Goal: Transaction & Acquisition: Purchase product/service

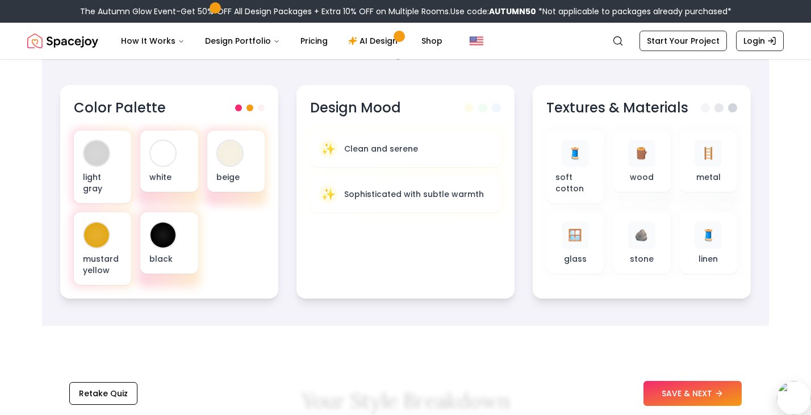
scroll to position [395, 0]
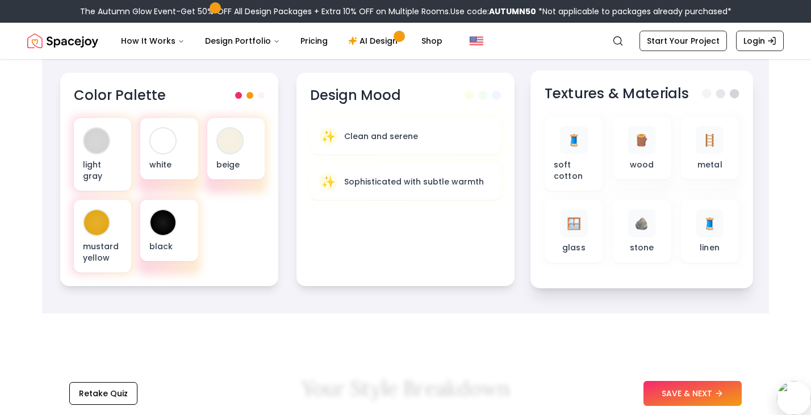
drag, startPoint x: 685, startPoint y: 392, endPoint x: 630, endPoint y: 268, distance: 136.1
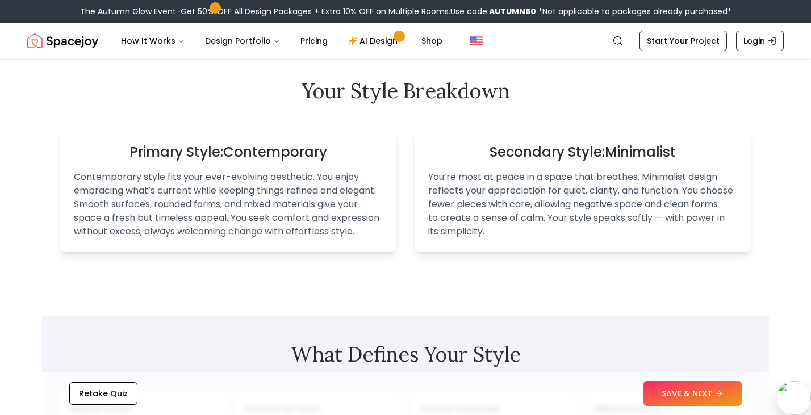
scroll to position [695, 0]
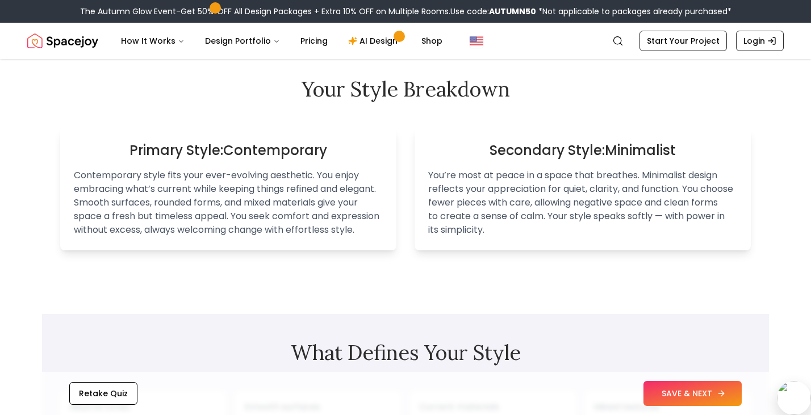
click at [656, 384] on button "SAVE & NEXT" at bounding box center [693, 393] width 98 height 25
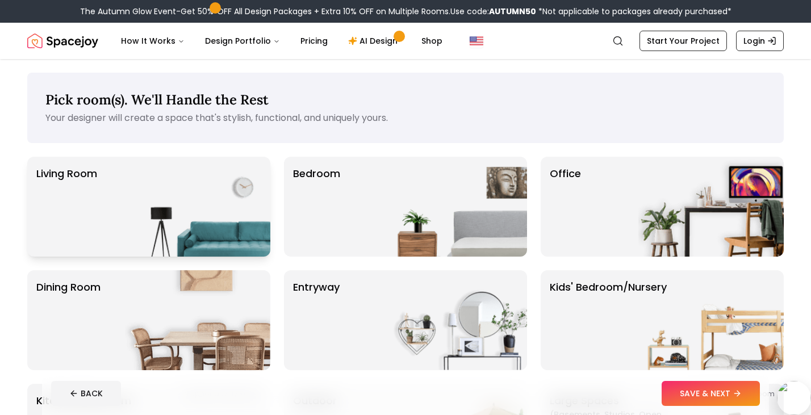
click at [180, 217] on img at bounding box center [197, 207] width 145 height 100
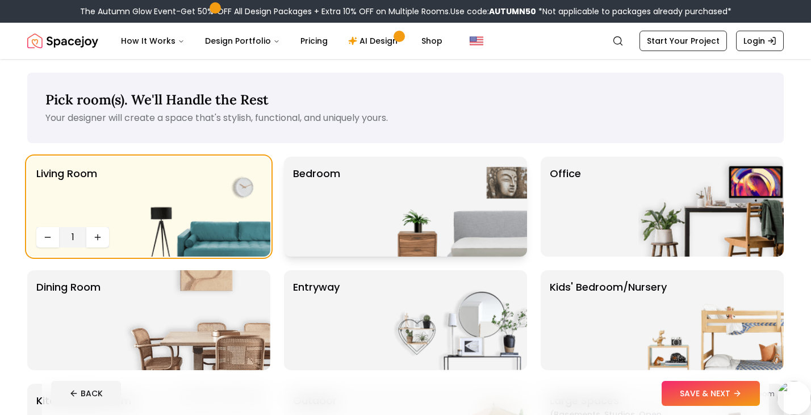
click at [339, 220] on p "Bedroom" at bounding box center [316, 207] width 47 height 82
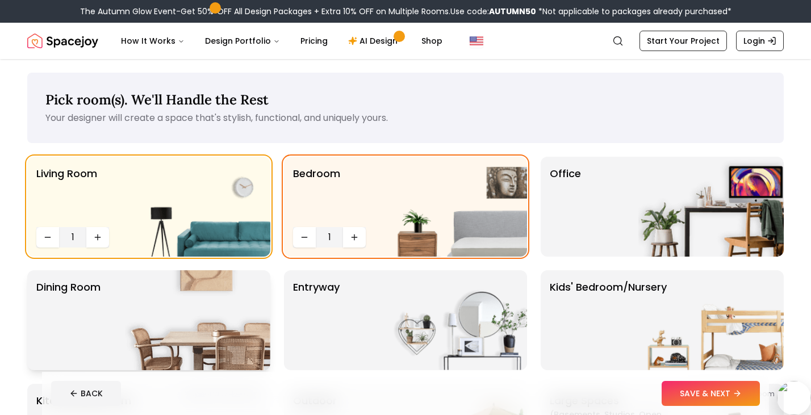
click at [225, 315] on img at bounding box center [197, 320] width 145 height 100
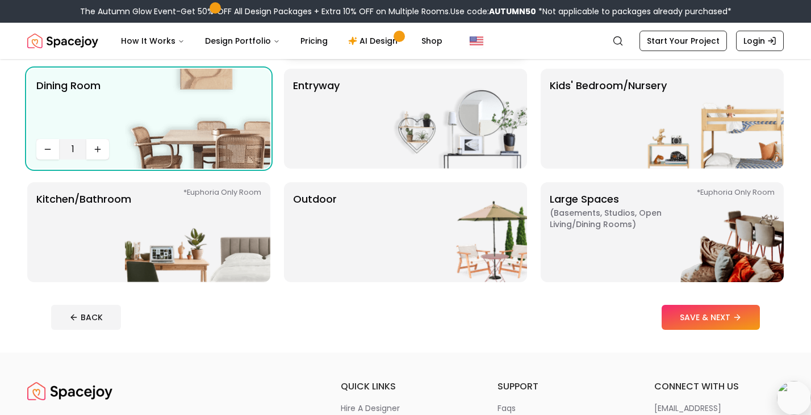
scroll to position [211, 0]
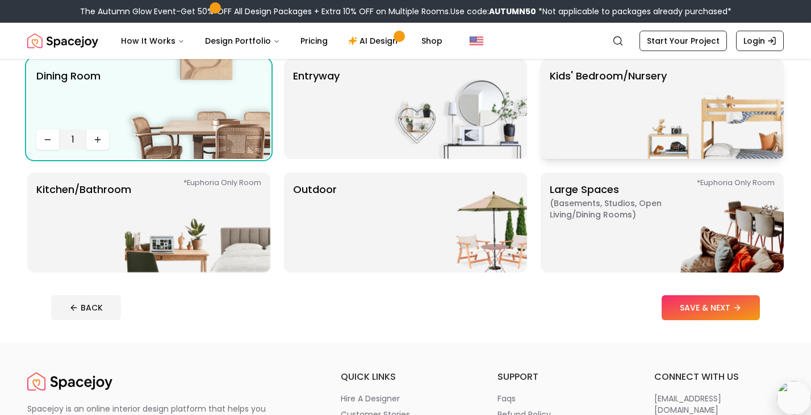
click at [706, 106] on img at bounding box center [711, 109] width 145 height 100
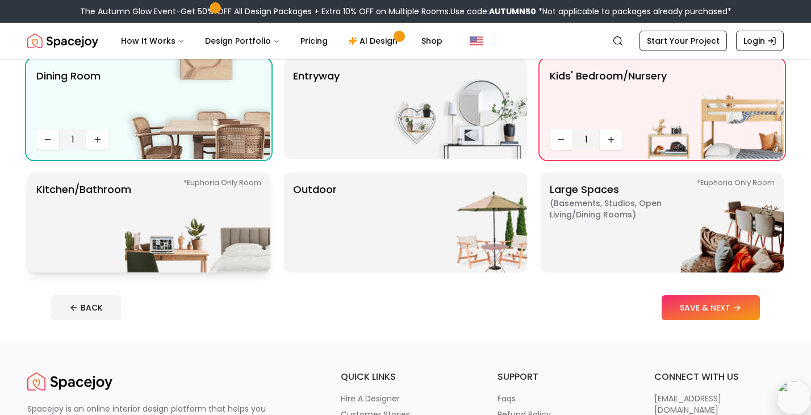
click at [219, 232] on img at bounding box center [197, 223] width 145 height 100
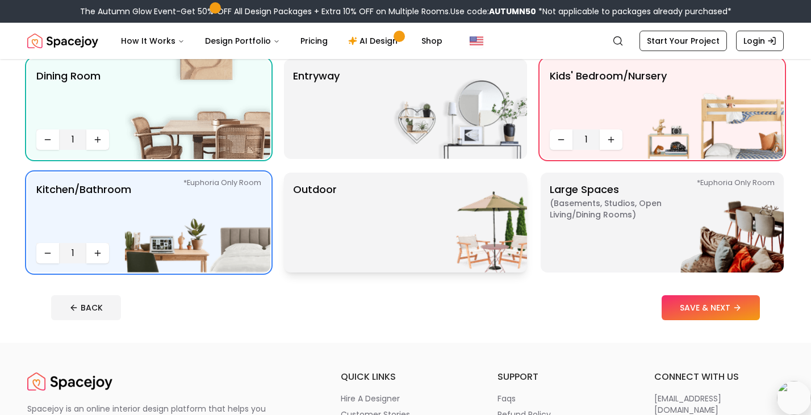
click at [462, 228] on img at bounding box center [454, 223] width 145 height 100
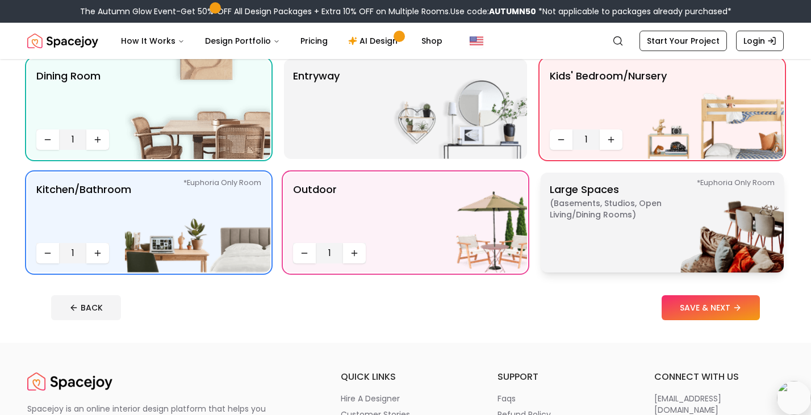
click at [611, 237] on p "Large Spaces ( Basements, Studios, Open living/dining rooms ) *Euphoria Only Ro…" at bounding box center [621, 223] width 142 height 82
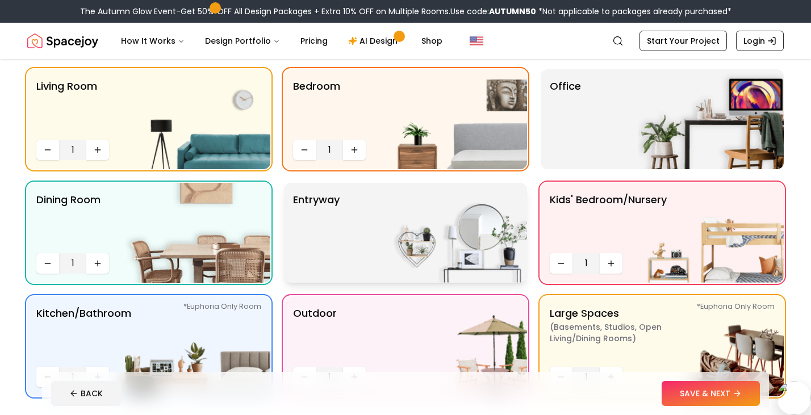
scroll to position [0, 0]
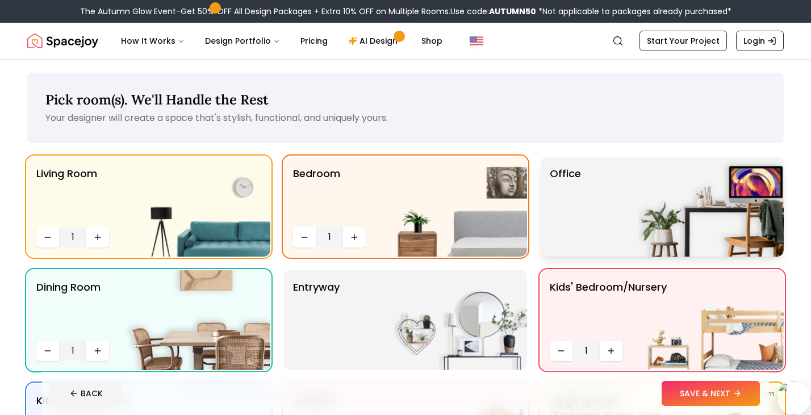
click at [606, 234] on div "Office" at bounding box center [662, 207] width 243 height 100
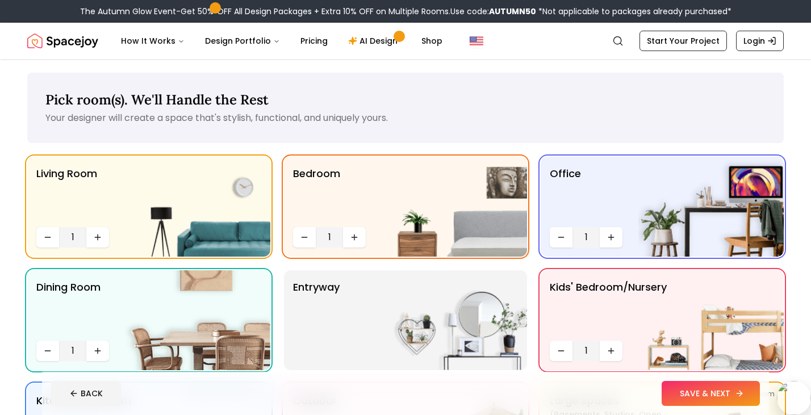
click at [695, 400] on button "SAVE & NEXT" at bounding box center [711, 393] width 98 height 25
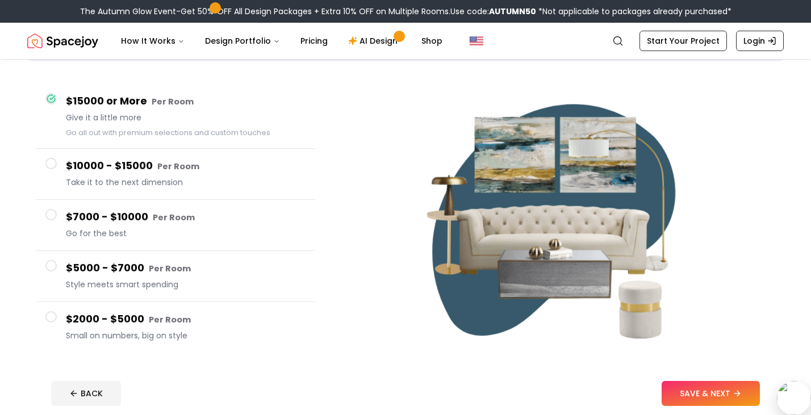
scroll to position [82, 0]
click at [56, 316] on span at bounding box center [50, 316] width 11 height 11
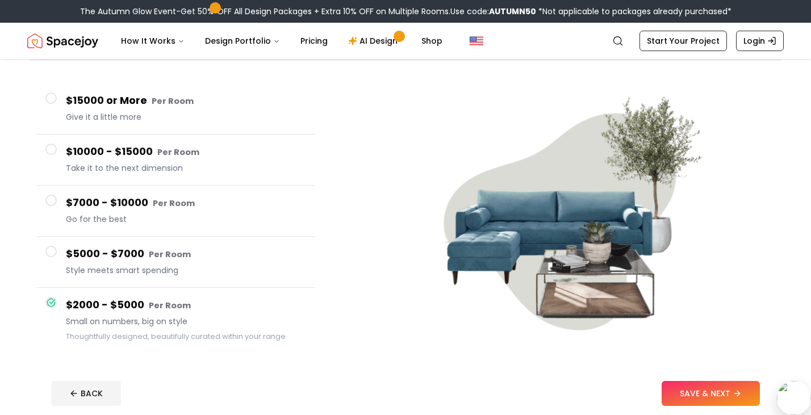
click at [55, 252] on span at bounding box center [50, 251] width 11 height 11
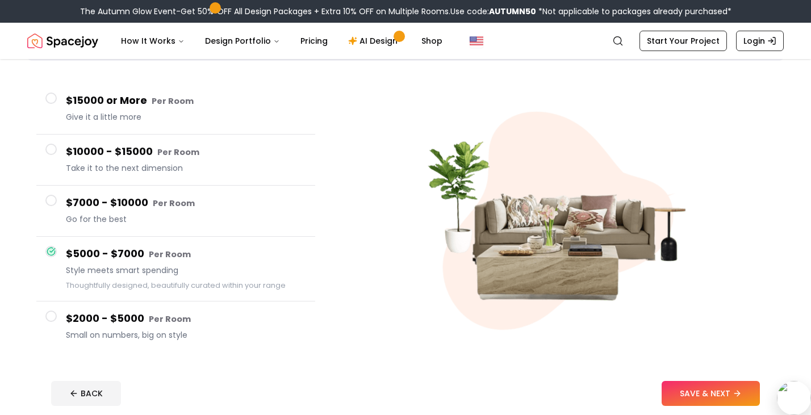
click at [58, 203] on button "$7000 - $10000 Per Room Go for the best" at bounding box center [175, 211] width 279 height 51
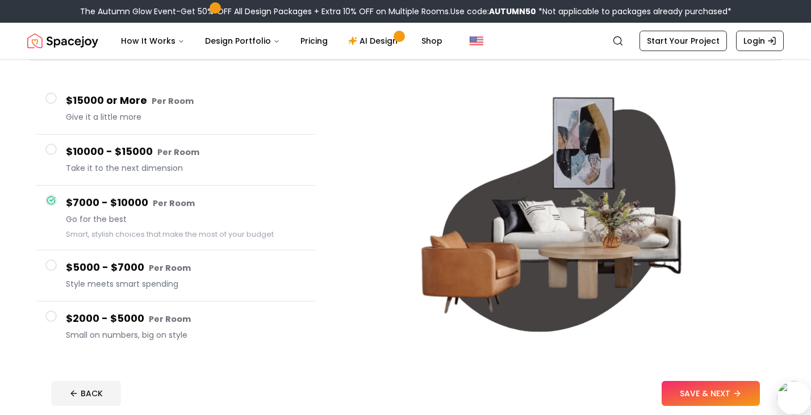
click at [53, 266] on span at bounding box center [50, 265] width 11 height 11
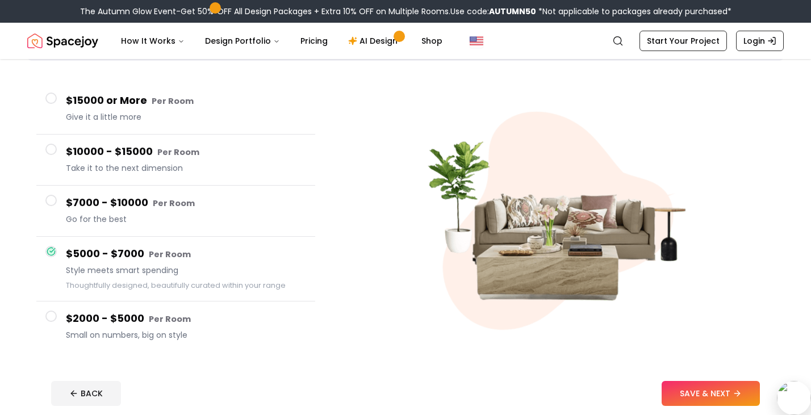
drag, startPoint x: 693, startPoint y: 386, endPoint x: 74, endPoint y: 312, distance: 623.1
click at [74, 312] on div "Set Your Budget. Big or Small, We Design It All Tell us how much you'd like to …" at bounding box center [405, 204] width 811 height 455
click at [73, 315] on h4 "$2000 - $5000 Per Room" at bounding box center [186, 319] width 240 height 16
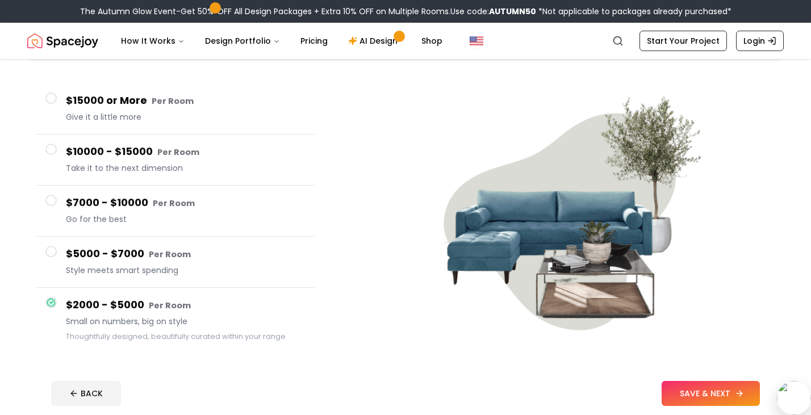
click at [678, 386] on button "SAVE & NEXT" at bounding box center [711, 393] width 98 height 25
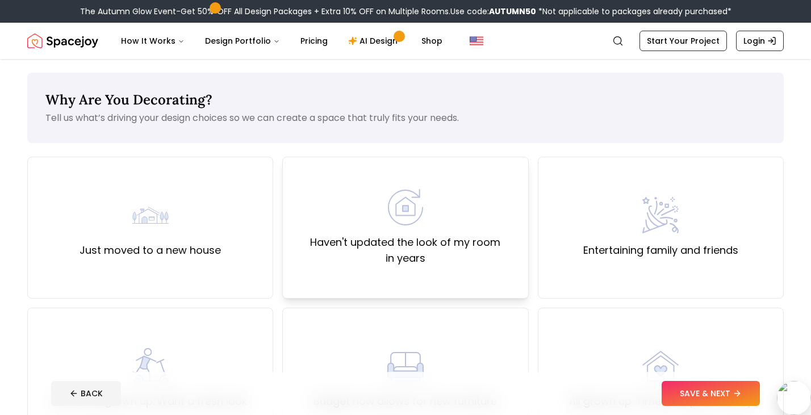
click at [412, 245] on label "Haven't updated the look of my room in years" at bounding box center [405, 251] width 227 height 32
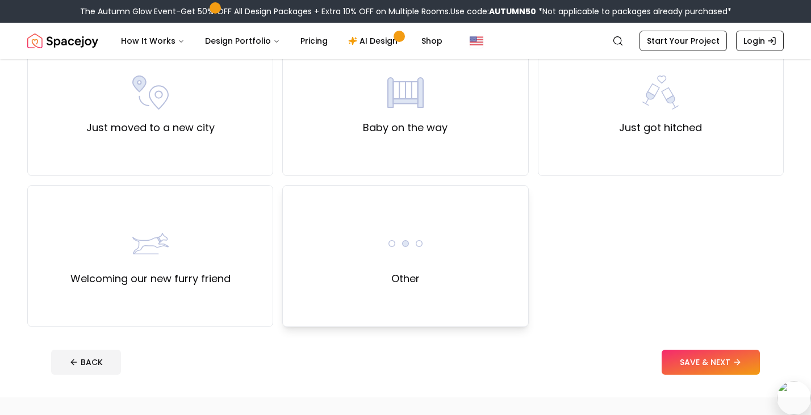
scroll to position [448, 0]
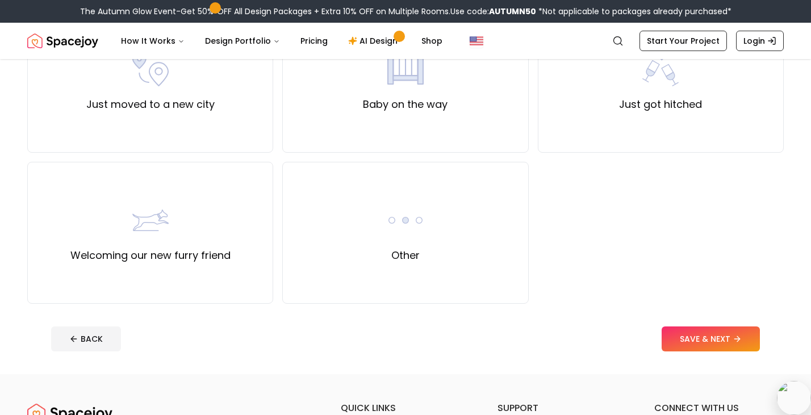
click at [701, 337] on button "SAVE & NEXT" at bounding box center [711, 339] width 98 height 25
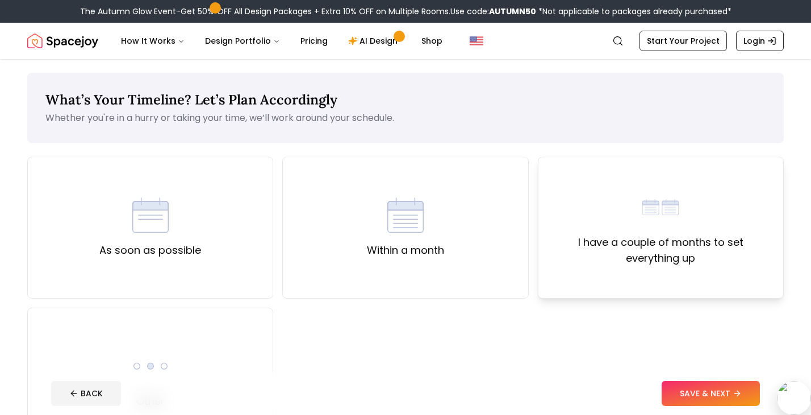
click at [608, 284] on div "I have a couple of months to set everything up" at bounding box center [661, 228] width 246 height 142
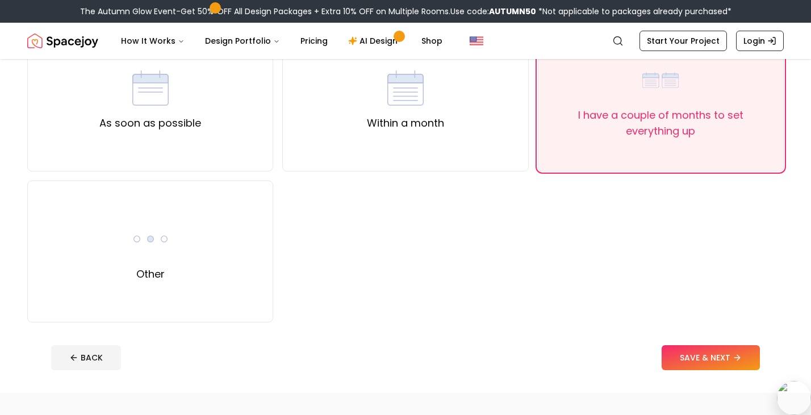
scroll to position [129, 0]
click at [654, 77] on img at bounding box center [661, 78] width 36 height 36
click at [94, 294] on div "Other" at bounding box center [150, 250] width 246 height 142
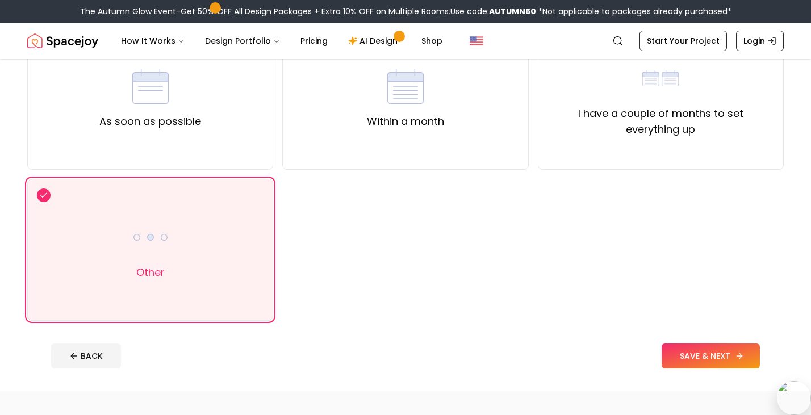
click at [687, 351] on button "SAVE & NEXT" at bounding box center [711, 356] width 98 height 25
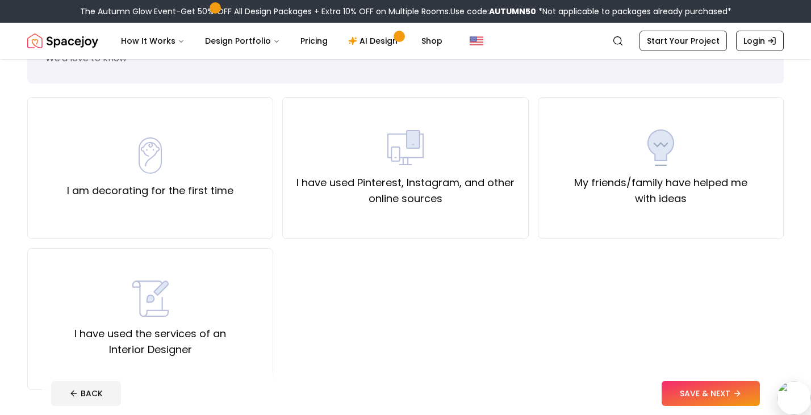
scroll to position [72, 0]
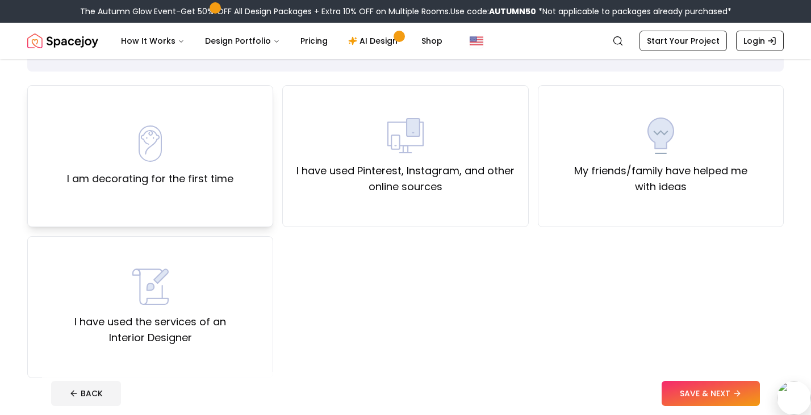
click at [230, 186] on label "I am decorating for the first time" at bounding box center [150, 179] width 166 height 16
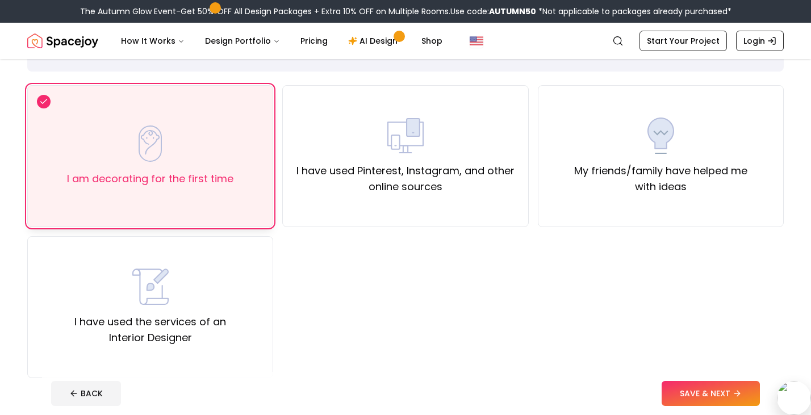
click at [206, 180] on label "I am decorating for the first time" at bounding box center [150, 179] width 166 height 16
click at [692, 390] on button "SAVE & NEXT" at bounding box center [711, 393] width 98 height 25
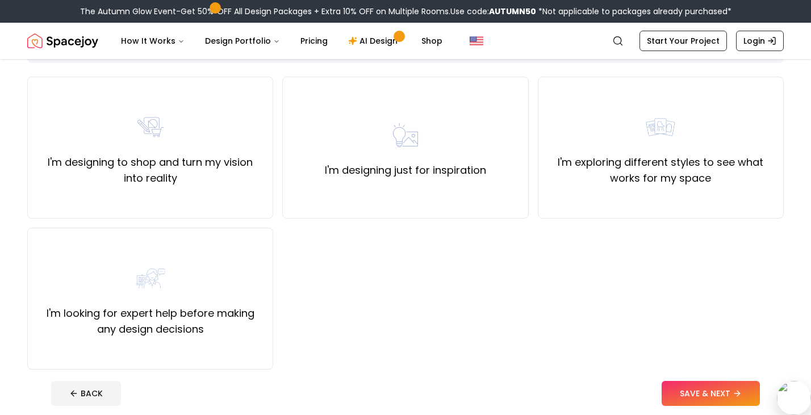
scroll to position [93, 0]
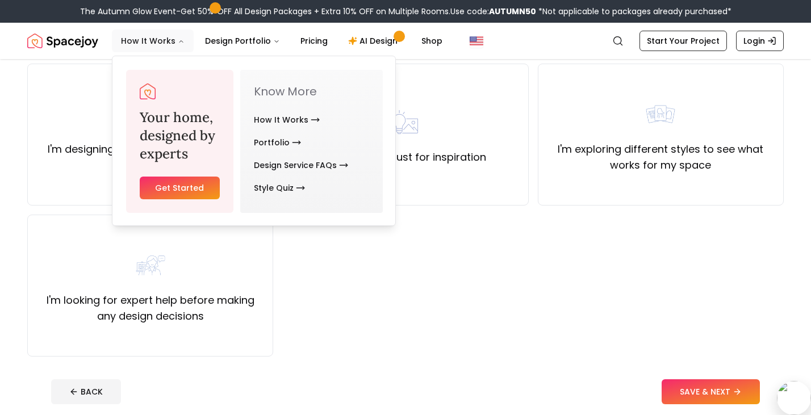
click at [169, 41] on button "How It Works" at bounding box center [153, 41] width 82 height 23
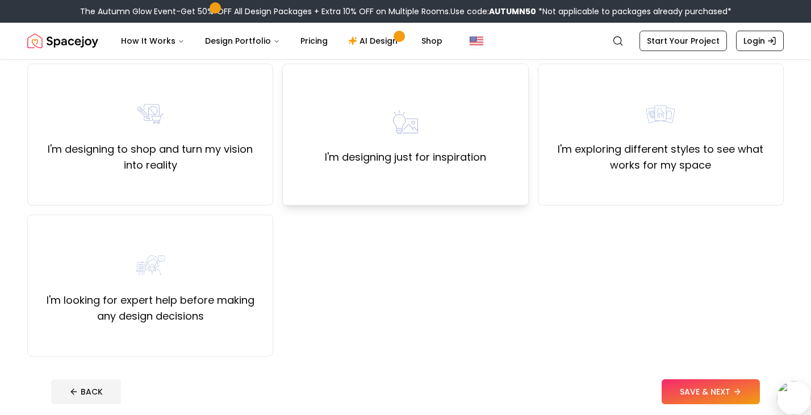
click at [406, 175] on div "I'm designing just for inspiration" at bounding box center [405, 135] width 246 height 142
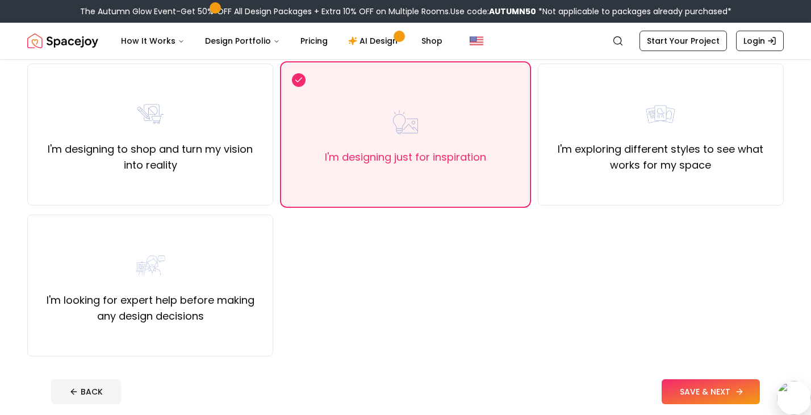
click at [704, 385] on button "SAVE & NEXT" at bounding box center [711, 392] width 98 height 25
